Goal: Transaction & Acquisition: Download file/media

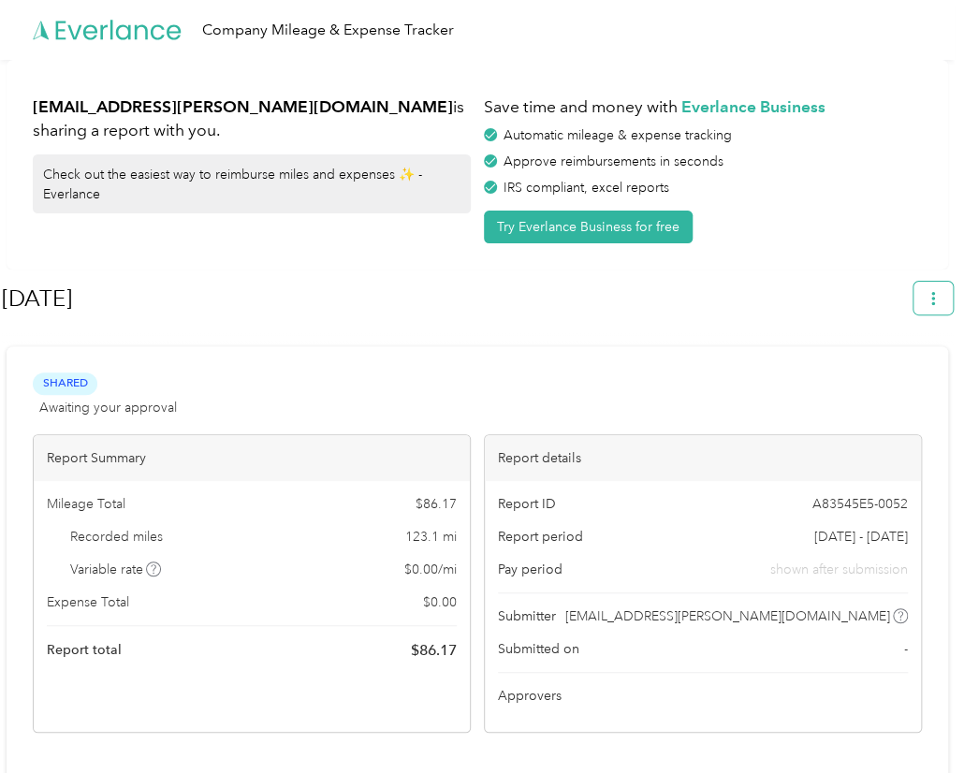
click at [934, 301] on button "button" at bounding box center [932, 298] width 39 height 33
click at [909, 376] on span "Download" at bounding box center [889, 386] width 62 height 20
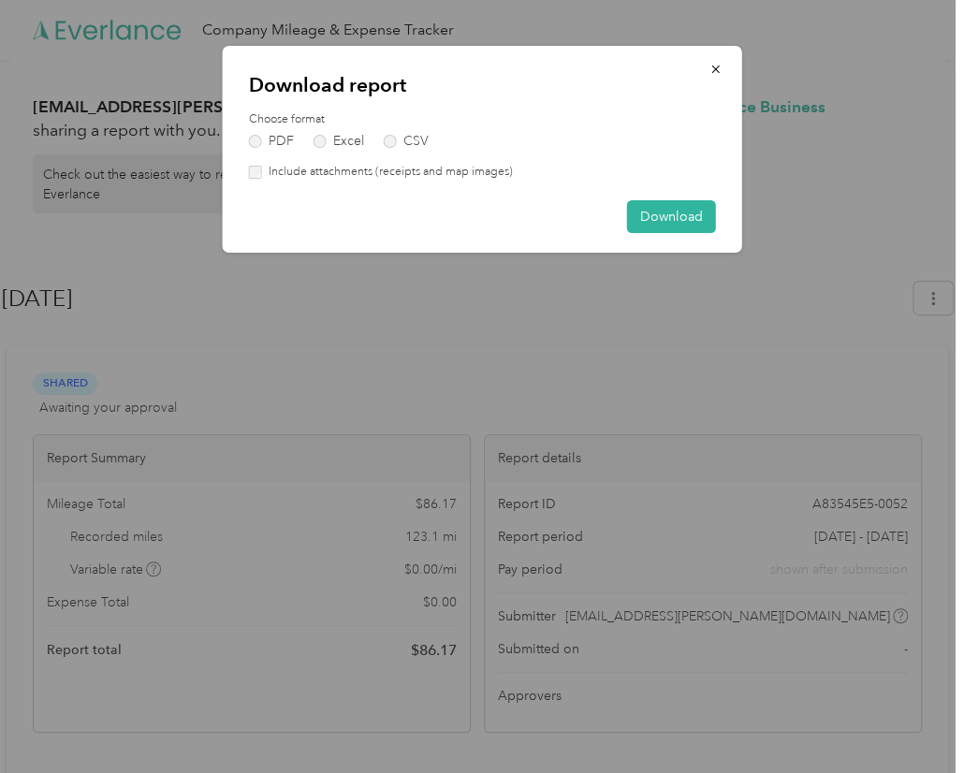
click at [290, 171] on label "Include attachments (receipts and map images)" at bounding box center [387, 172] width 251 height 17
click at [372, 173] on label "Include attachments (receipts and map images)" at bounding box center [387, 172] width 251 height 17
click at [655, 222] on button "Download" at bounding box center [671, 216] width 89 height 33
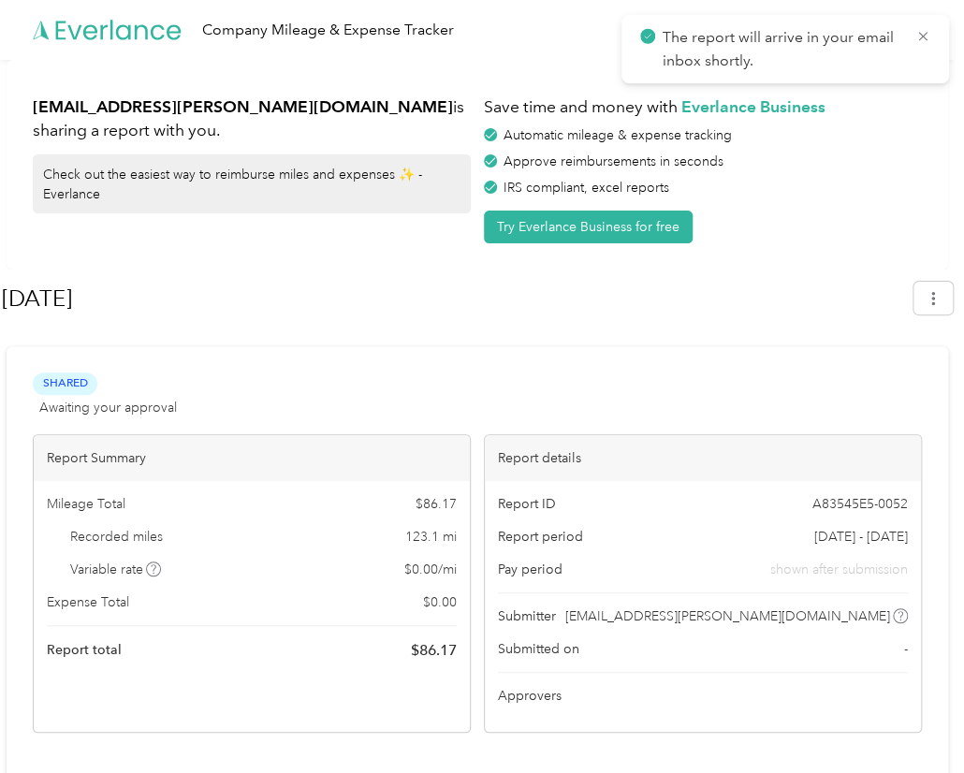
click at [579, 314] on h1 "Jun 2025" at bounding box center [451, 298] width 898 height 45
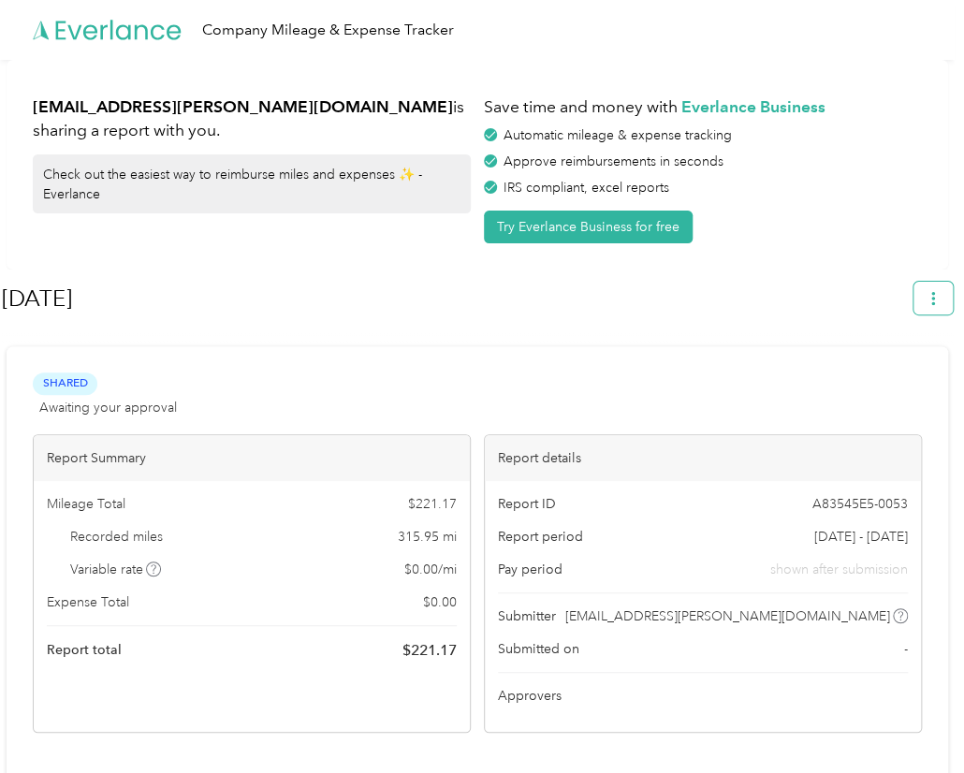
click at [930, 308] on button "button" at bounding box center [932, 298] width 39 height 33
click at [875, 376] on span "Download" at bounding box center [889, 386] width 62 height 20
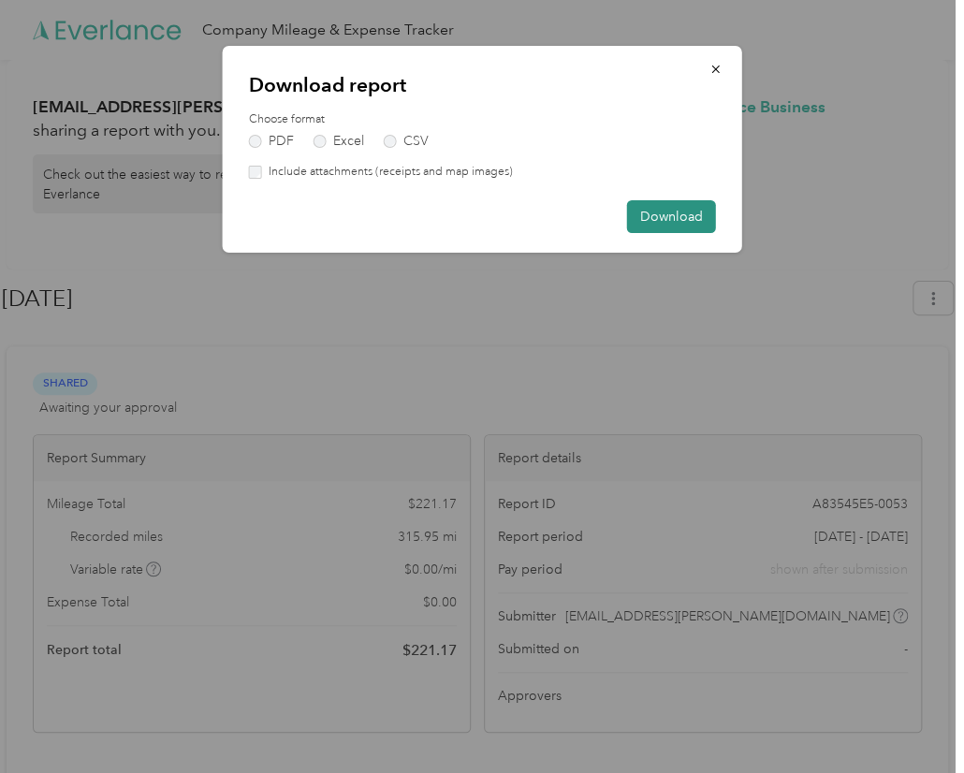
click at [666, 222] on button "Download" at bounding box center [671, 216] width 89 height 33
